Goal: Find specific page/section: Find specific page/section

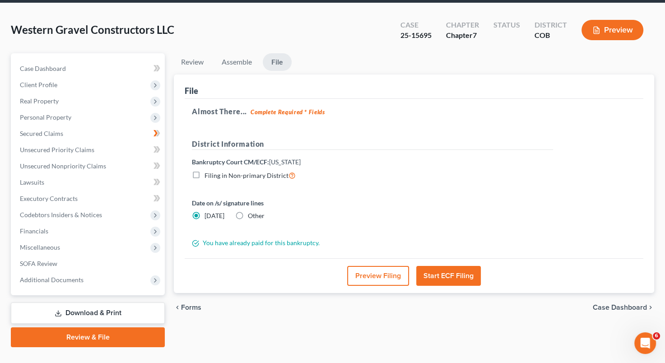
scroll to position [6, 0]
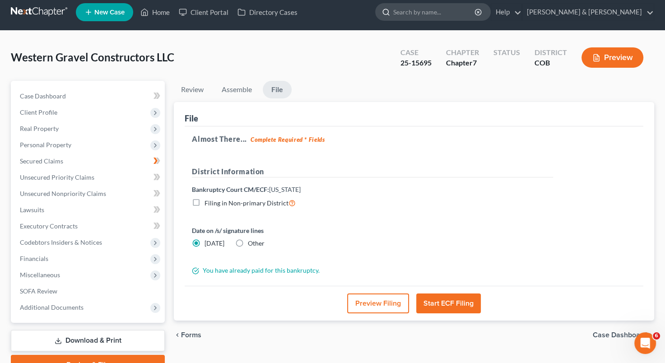
click at [476, 9] on input "search" at bounding box center [434, 12] width 83 height 17
click at [449, 9] on input "search" at bounding box center [434, 12] width 83 height 17
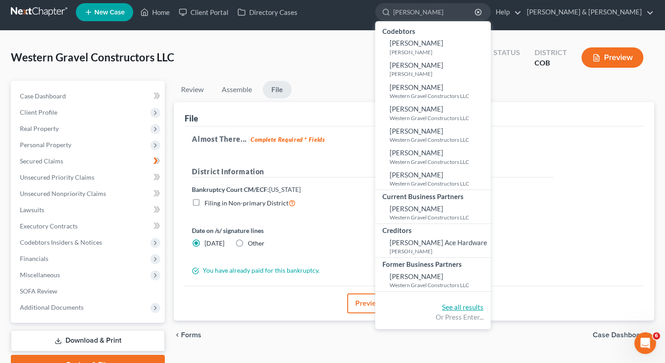
type input "[PERSON_NAME]"
click at [484, 304] on link "See all results" at bounding box center [463, 307] width 42 height 8
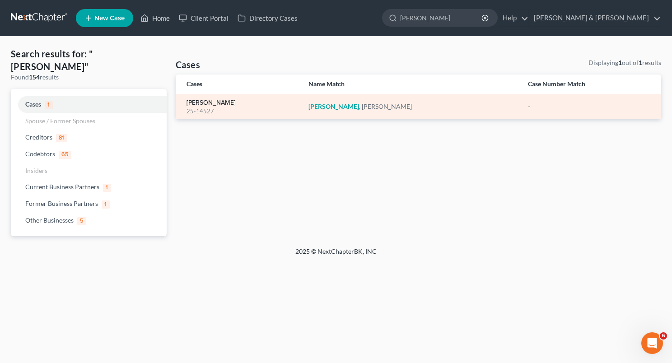
click at [208, 100] on link "[PERSON_NAME]" at bounding box center [211, 103] width 49 height 6
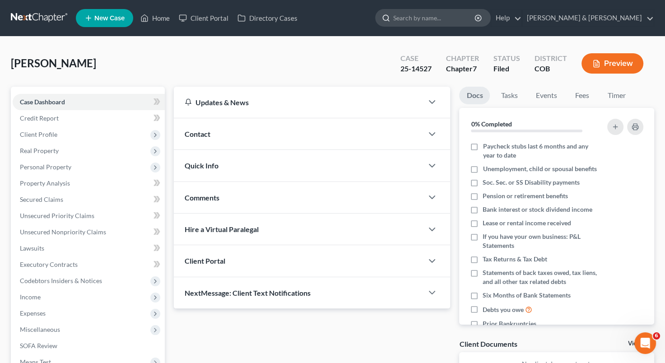
click at [469, 18] on input "search" at bounding box center [434, 17] width 83 height 17
click at [61, 198] on span "Secured Claims" at bounding box center [41, 200] width 43 height 8
